Goal: Check status

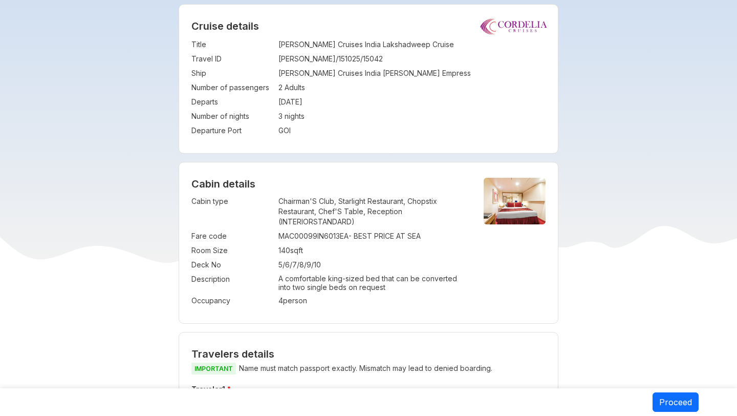
scroll to position [198, 0]
click at [314, 237] on div "MAC00099IN6013EA - BEST PRICE AT SEA" at bounding box center [373, 236] width 188 height 10
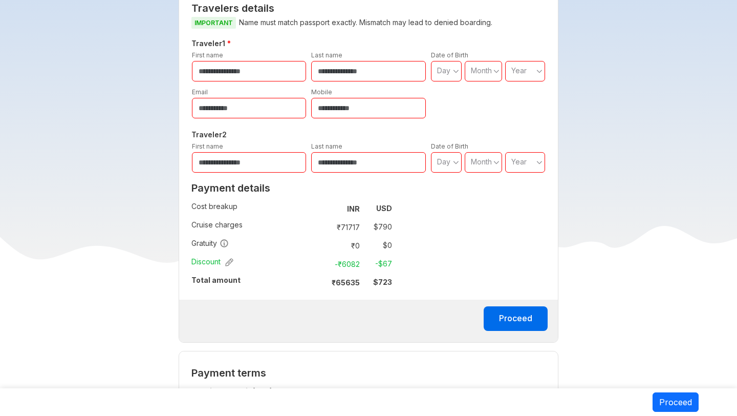
scroll to position [471, 0]
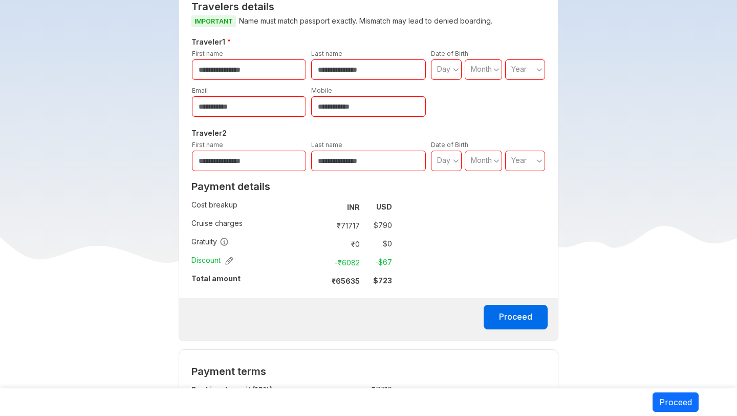
click at [387, 255] on td "-$ 67" at bounding box center [378, 262] width 28 height 14
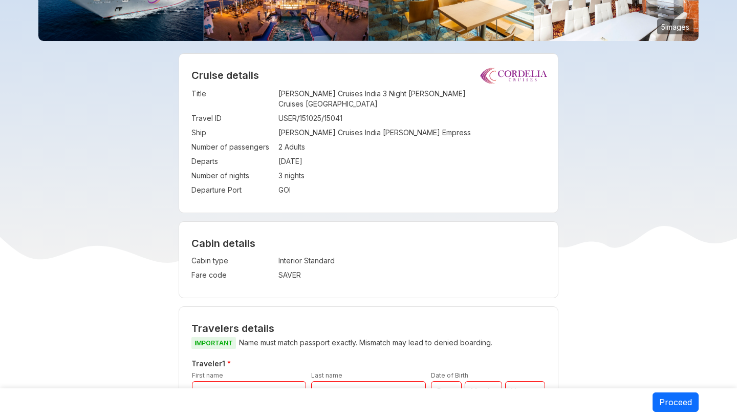
scroll to position [171, 0]
